Goal: Task Accomplishment & Management: Use online tool/utility

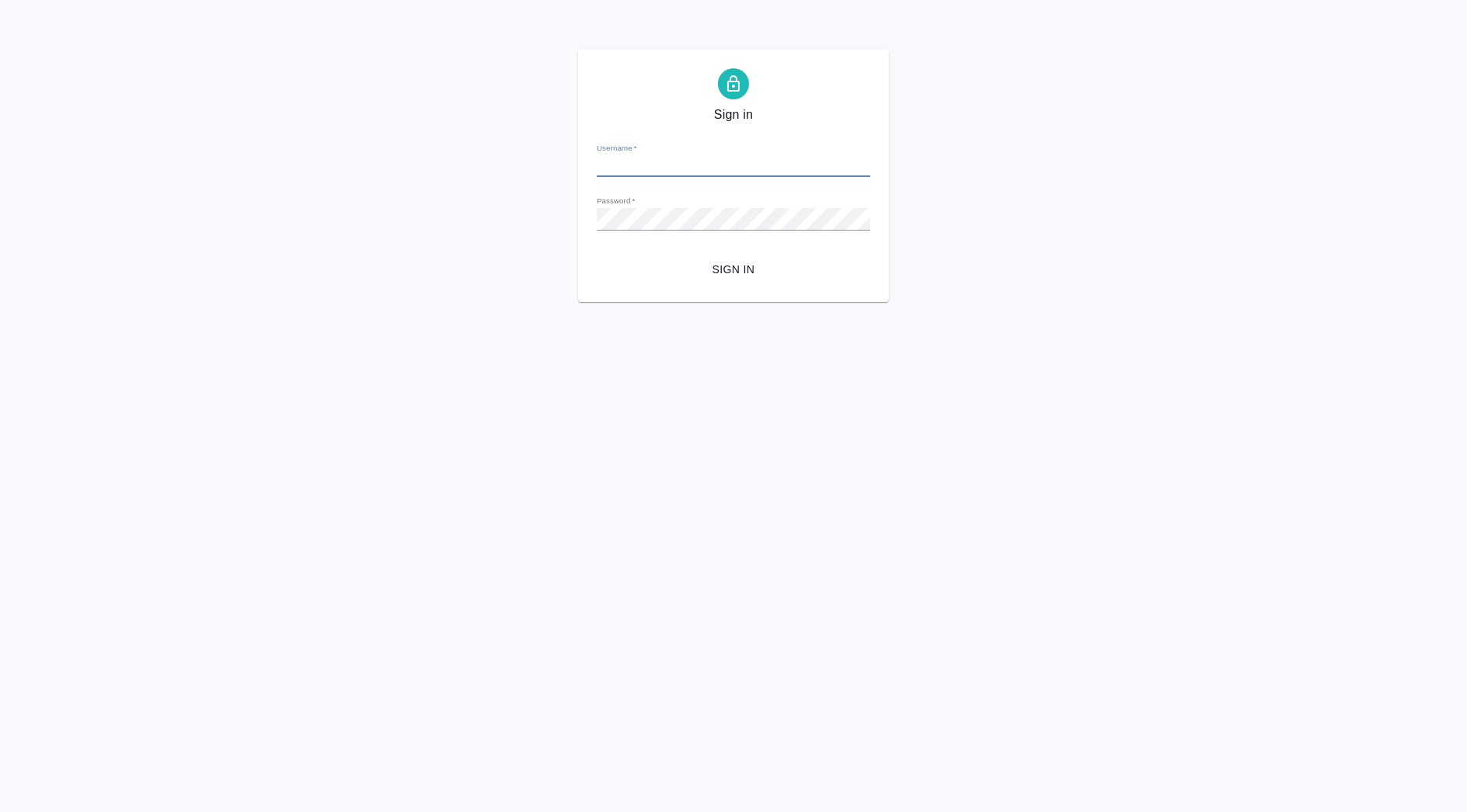
type input "[PERSON_NAME][EMAIL_ADDRESS][DOMAIN_NAME]"
click at [730, 277] on span "Sign in" at bounding box center [734, 269] width 249 height 19
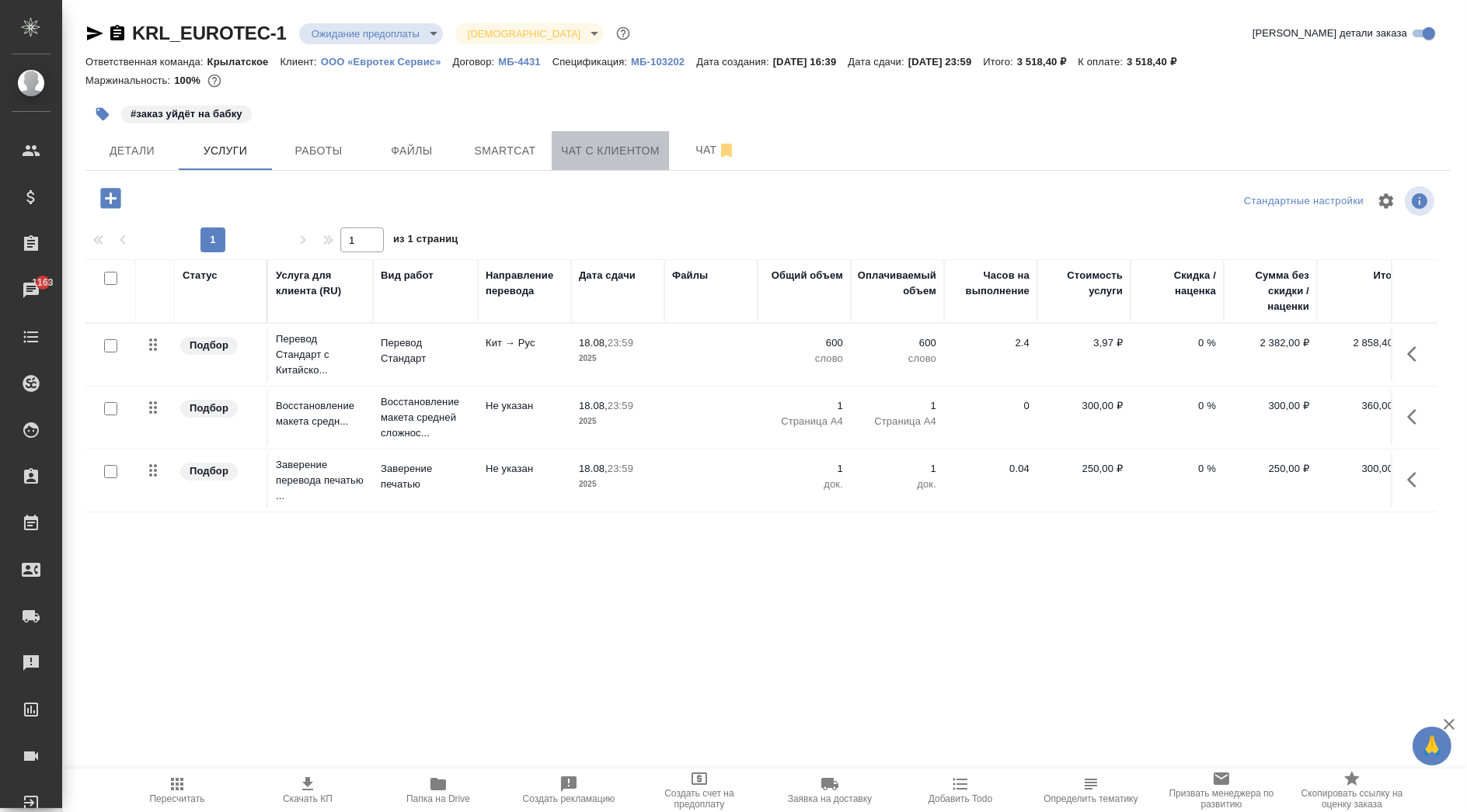
click at [602, 153] on span "Чат с клиентом" at bounding box center [610, 150] width 98 height 19
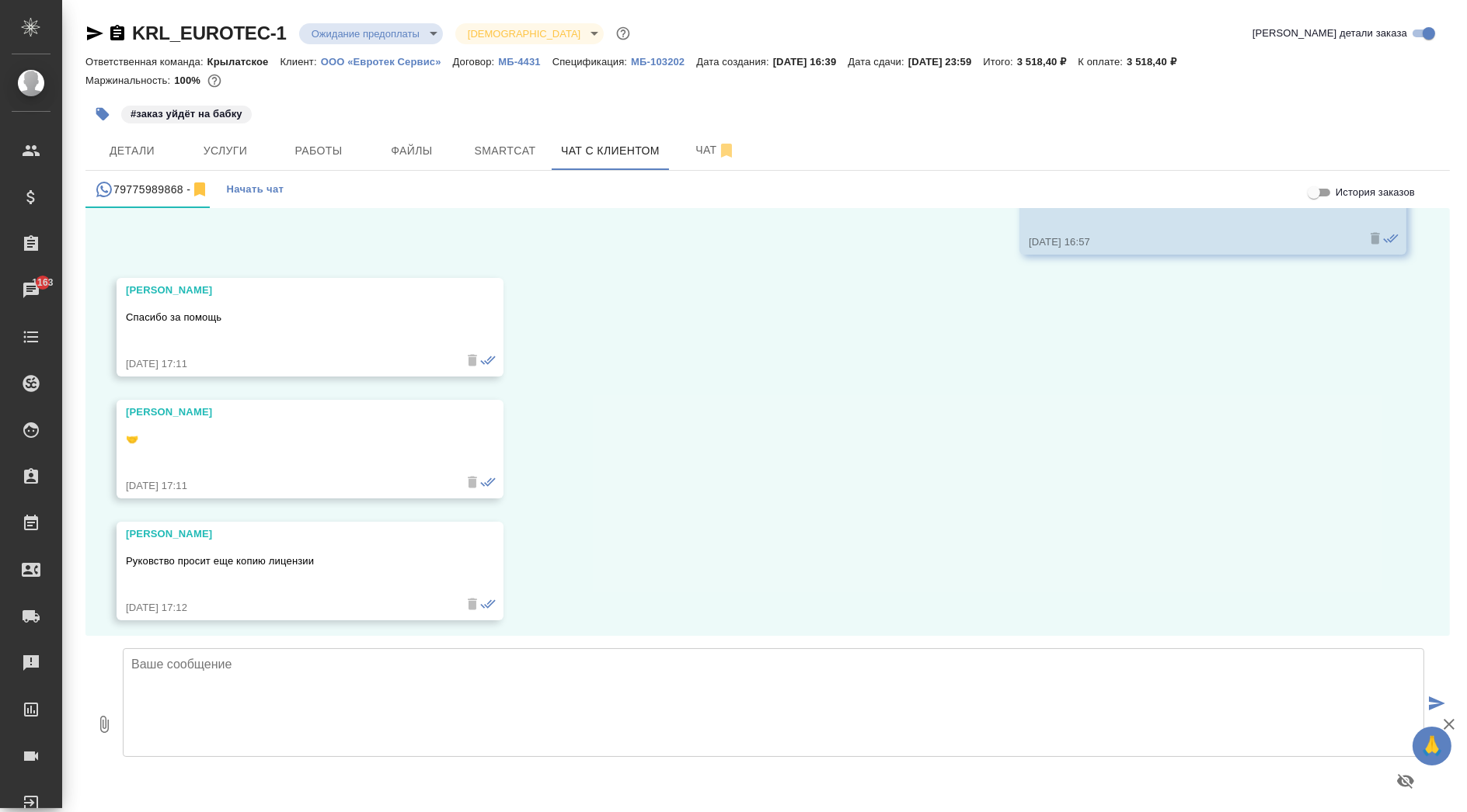
scroll to position [2899, 0]
